Goal: Transaction & Acquisition: Obtain resource

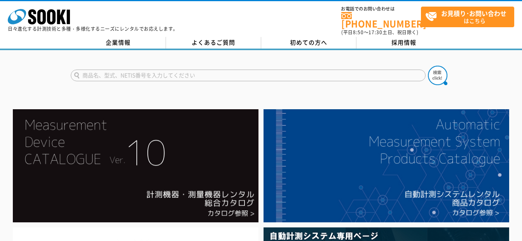
click at [277, 70] on input "text" at bounding box center [248, 76] width 355 height 12
type input "トルクレンチ"
click at [428, 66] on button at bounding box center [437, 75] width 19 height 19
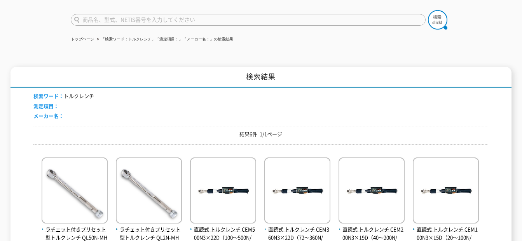
scroll to position [64, 0]
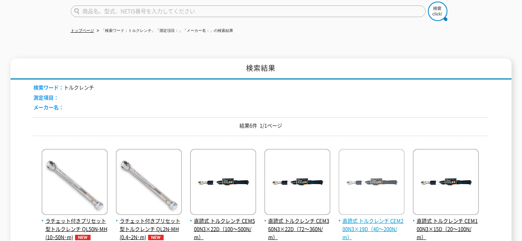
click at [359, 152] on img at bounding box center [372, 183] width 66 height 68
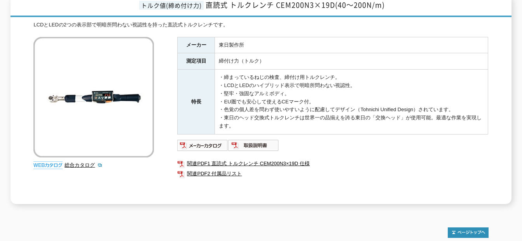
scroll to position [109, 0]
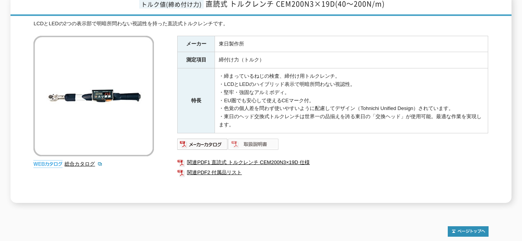
click at [266, 138] on img at bounding box center [253, 144] width 51 height 12
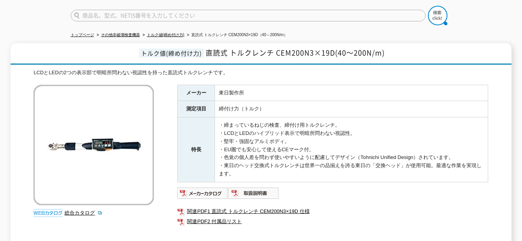
scroll to position [24, 0]
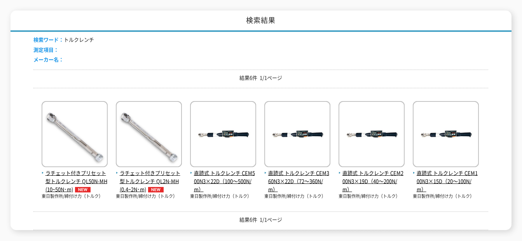
scroll to position [112, 0]
click at [366, 112] on img at bounding box center [372, 136] width 66 height 68
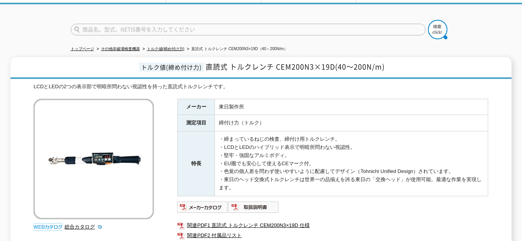
scroll to position [68, 0]
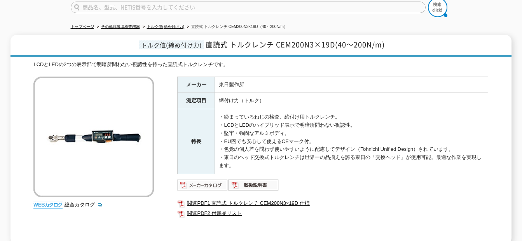
click at [205, 184] on img at bounding box center [202, 185] width 51 height 12
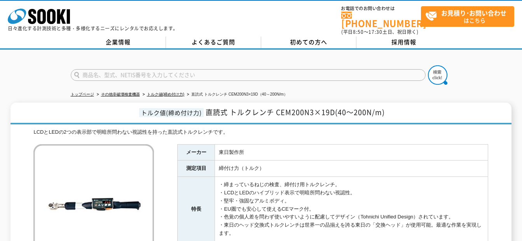
scroll to position [0, 0]
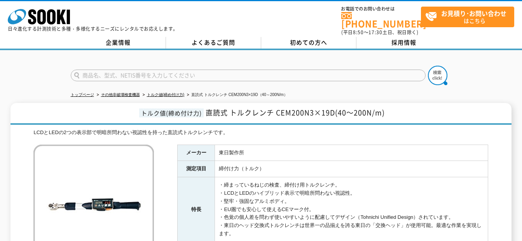
click at [121, 93] on li "その他非破壊検査機器" at bounding box center [117, 95] width 45 height 8
click at [120, 93] on link "その他非破壊検査機器" at bounding box center [120, 95] width 39 height 4
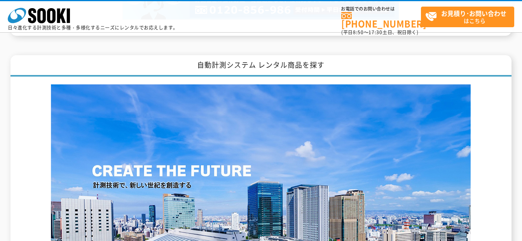
scroll to position [756, 0]
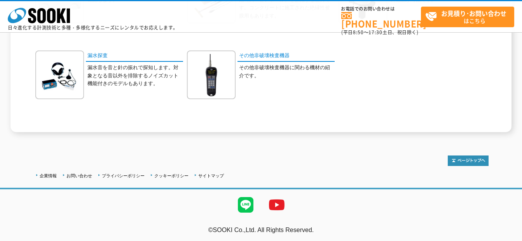
scroll to position [385, 0]
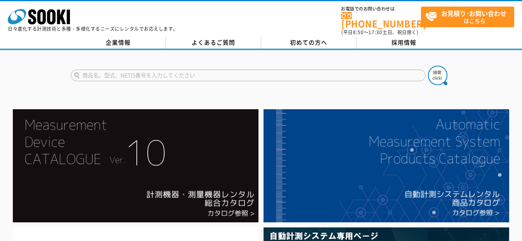
click at [147, 70] on input "text" at bounding box center [248, 76] width 355 height 12
type input "トルクレンチ"
click at [428, 66] on button at bounding box center [437, 75] width 19 height 19
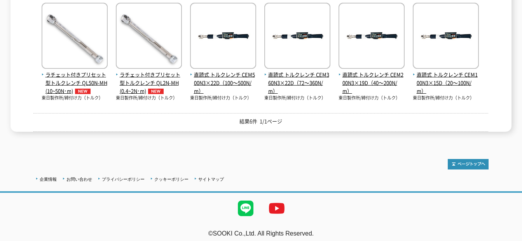
scroll to position [210, 0]
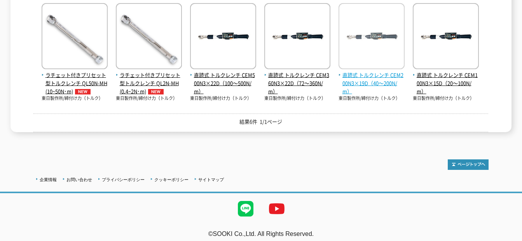
click at [352, 33] on img at bounding box center [372, 37] width 66 height 68
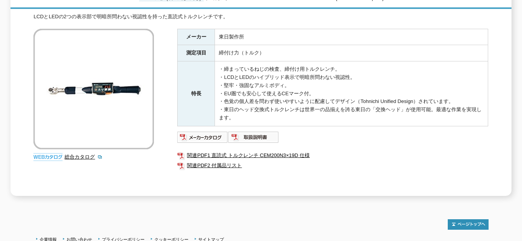
scroll to position [110, 0]
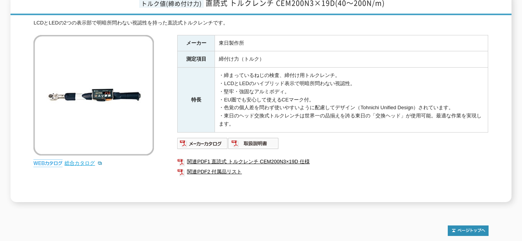
click at [70, 160] on link "総合カタログ" at bounding box center [84, 163] width 38 height 6
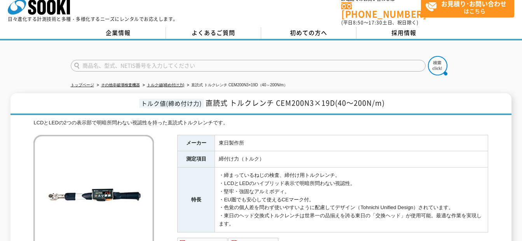
scroll to position [0, 0]
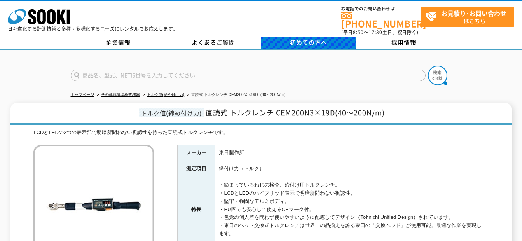
click at [315, 38] on span "初めての方へ" at bounding box center [308, 42] width 37 height 9
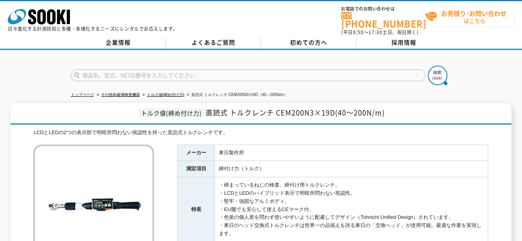
click at [465, 16] on strong "お見積り･お問い合わせ" at bounding box center [473, 13] width 65 height 9
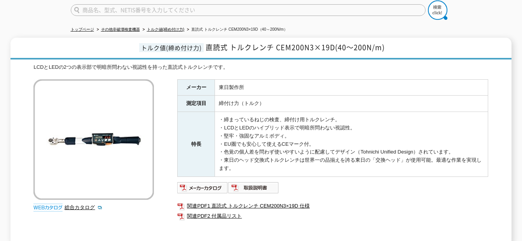
scroll to position [66, 0]
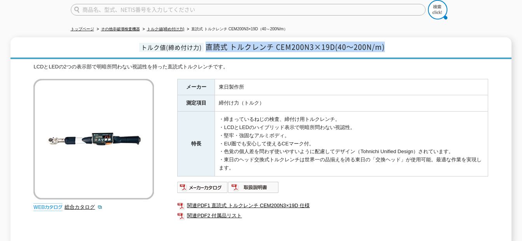
drag, startPoint x: 392, startPoint y: 42, endPoint x: 208, endPoint y: 41, distance: 183.6
click at [208, 41] on h1 "トルク値(締め付け力) 直読式 トルクレンチ CEM200N3×19D(40～200N/m)" at bounding box center [261, 48] width 501 height 22
copy span "直読式 トルクレンチ CEM200N3×19D(40～200N/m)"
click at [401, 42] on h1 "トルク値(締め付け力) 直読式 トルクレンチ CEM200N3×19D(40～200N/m)" at bounding box center [261, 48] width 501 height 22
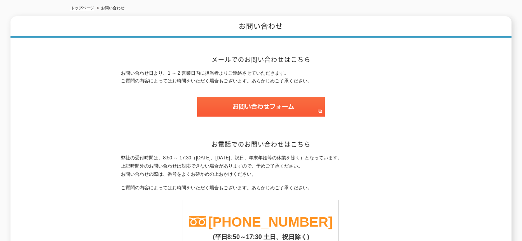
scroll to position [99, 0]
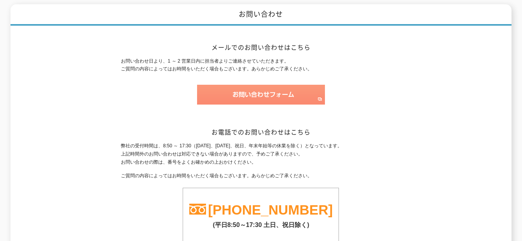
click at [266, 92] on img at bounding box center [261, 95] width 128 height 20
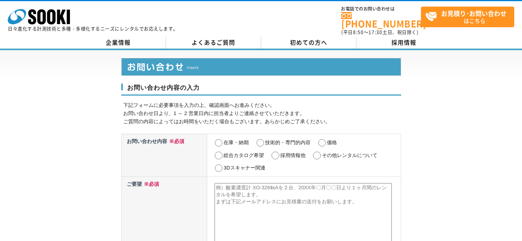
click at [219, 140] on input "在庫・納期" at bounding box center [219, 143] width 10 height 8
radio input "true"
click at [327, 140] on label "価格" at bounding box center [332, 143] width 10 height 6
click at [327, 139] on input "価格" at bounding box center [322, 143] width 10 height 8
radio input "true"
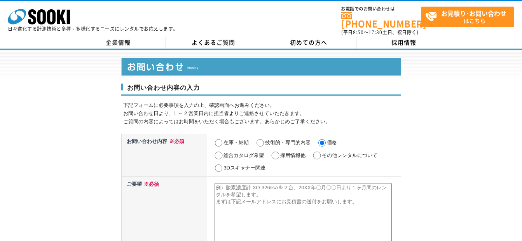
click at [221, 139] on input "在庫・納期" at bounding box center [219, 143] width 10 height 8
radio input "true"
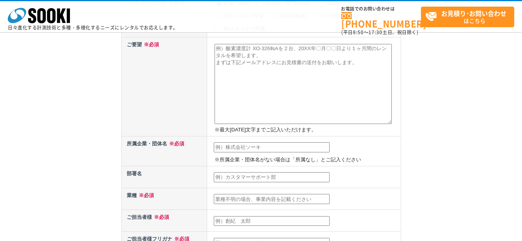
scroll to position [78, 0]
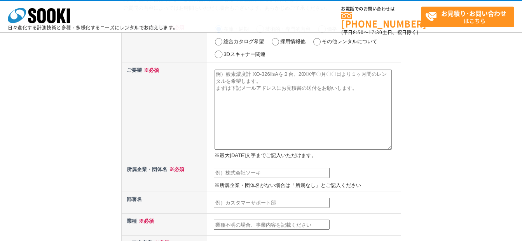
click at [316, 112] on textarea at bounding box center [303, 110] width 177 height 80
